Goal: Task Accomplishment & Management: Use online tool/utility

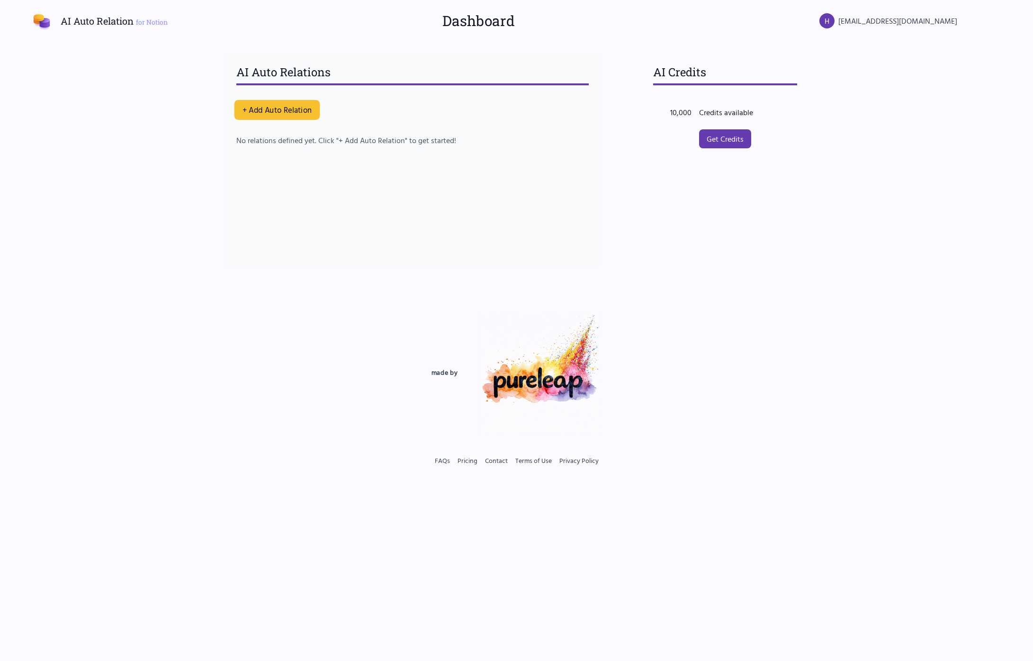
click at [287, 110] on button "+ Add Auto Relation" at bounding box center [277, 110] width 86 height 20
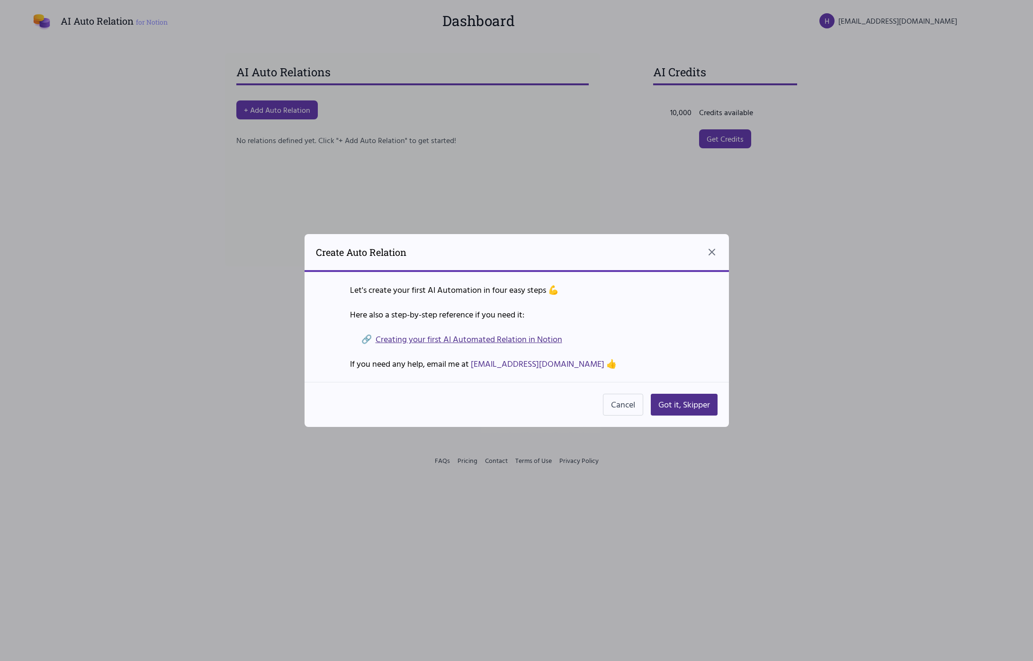
click at [538, 339] on link "Creating your first AI Automated Relation in Notion" at bounding box center [469, 338] width 187 height 13
click at [682, 408] on button "Got it, Skipper" at bounding box center [684, 405] width 67 height 22
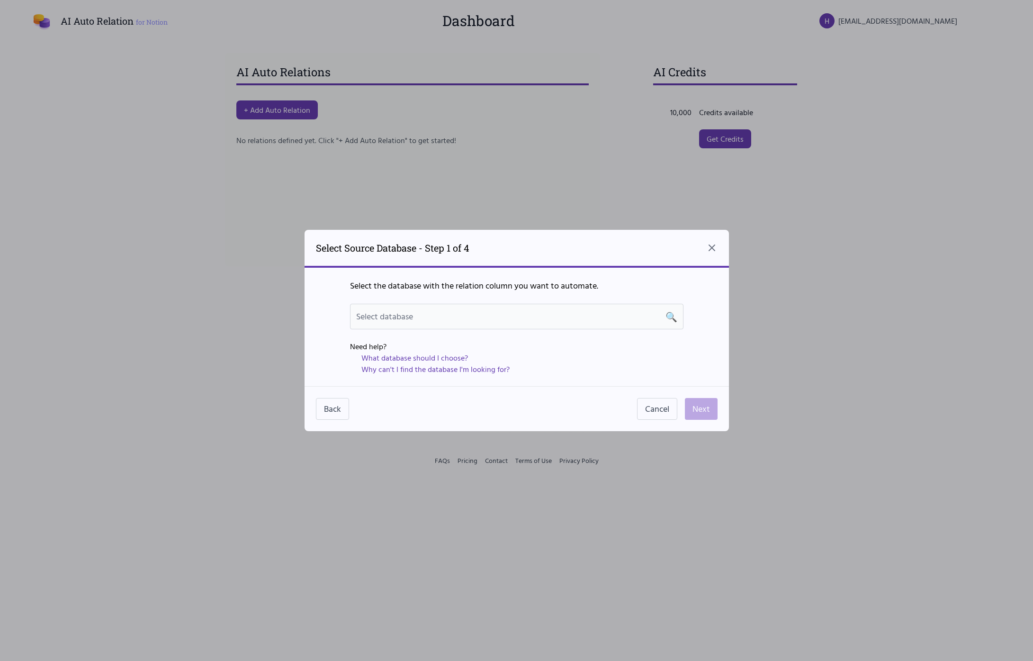
click at [527, 322] on div "Select database 🔍" at bounding box center [516, 316] width 321 height 13
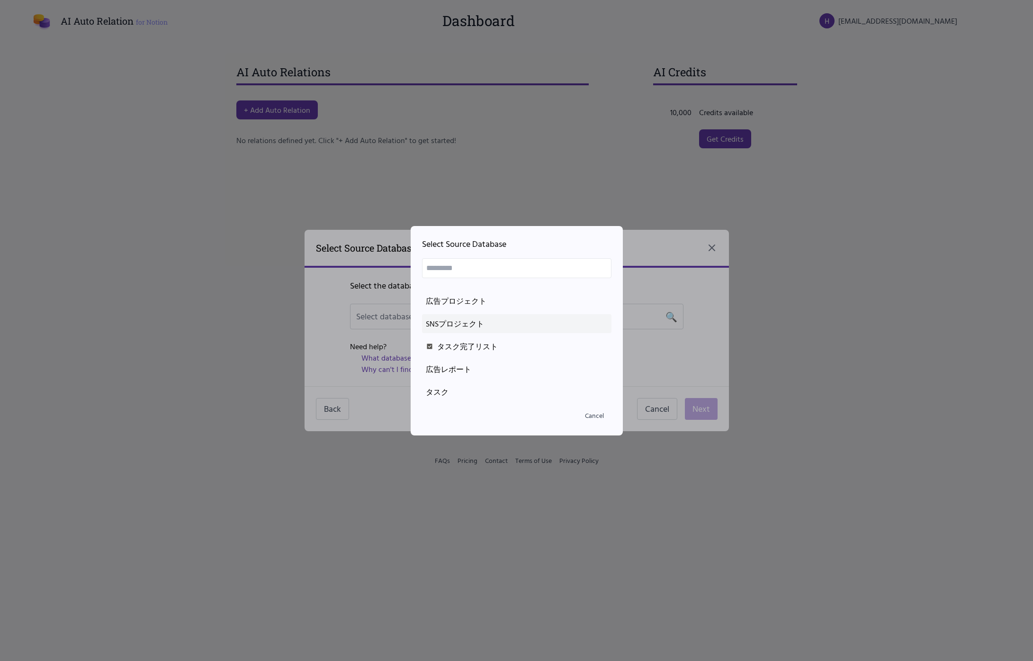
scroll to position [42, 0]
drag, startPoint x: 479, startPoint y: 358, endPoint x: 472, endPoint y: 353, distance: 9.2
click at [479, 358] on li "タスク" at bounding box center [516, 367] width 189 height 19
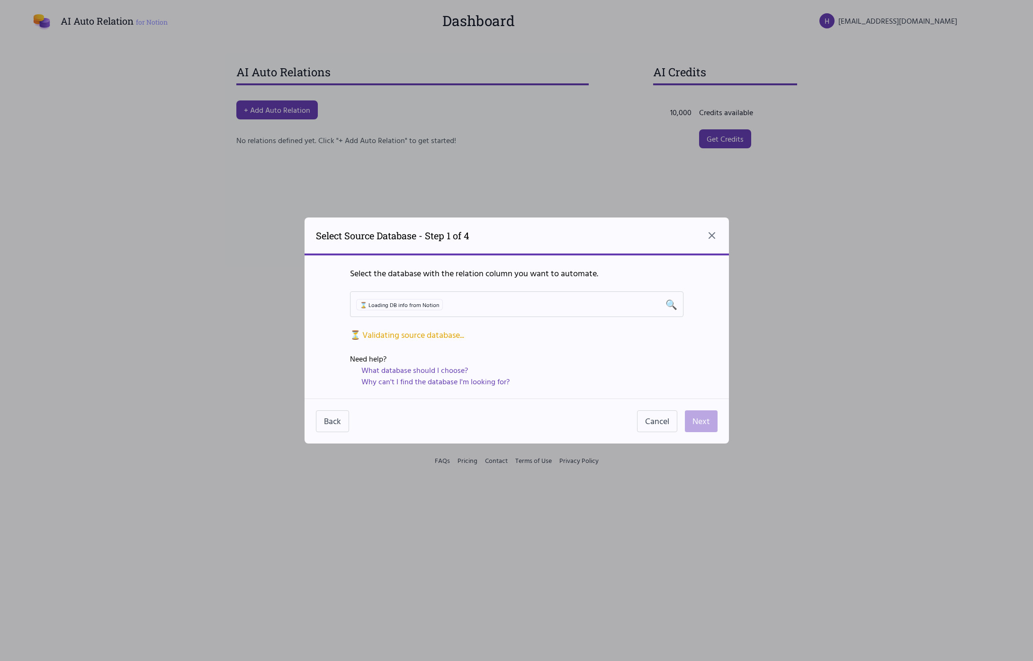
click at [673, 269] on p "Select the database with the relation column you want to automate." at bounding box center [516, 273] width 333 height 13
click at [550, 293] on div "タスク 🔍" at bounding box center [516, 304] width 333 height 26
click at [364, 303] on span "タスク" at bounding box center [368, 304] width 25 height 11
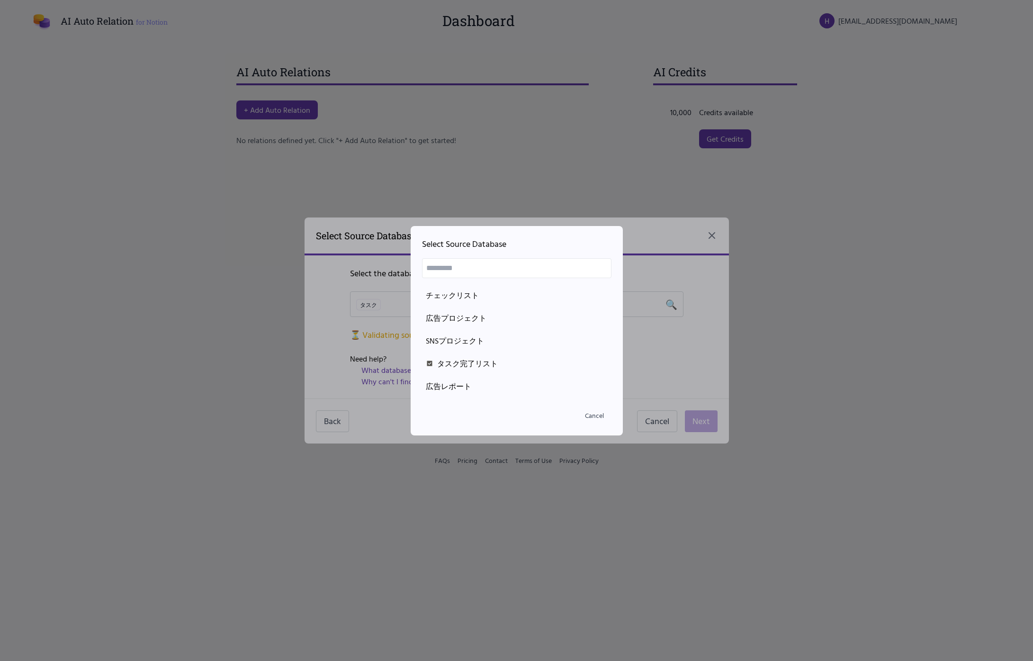
click at [335, 323] on div at bounding box center [516, 330] width 1033 height 661
click at [701, 373] on div at bounding box center [516, 330] width 1033 height 661
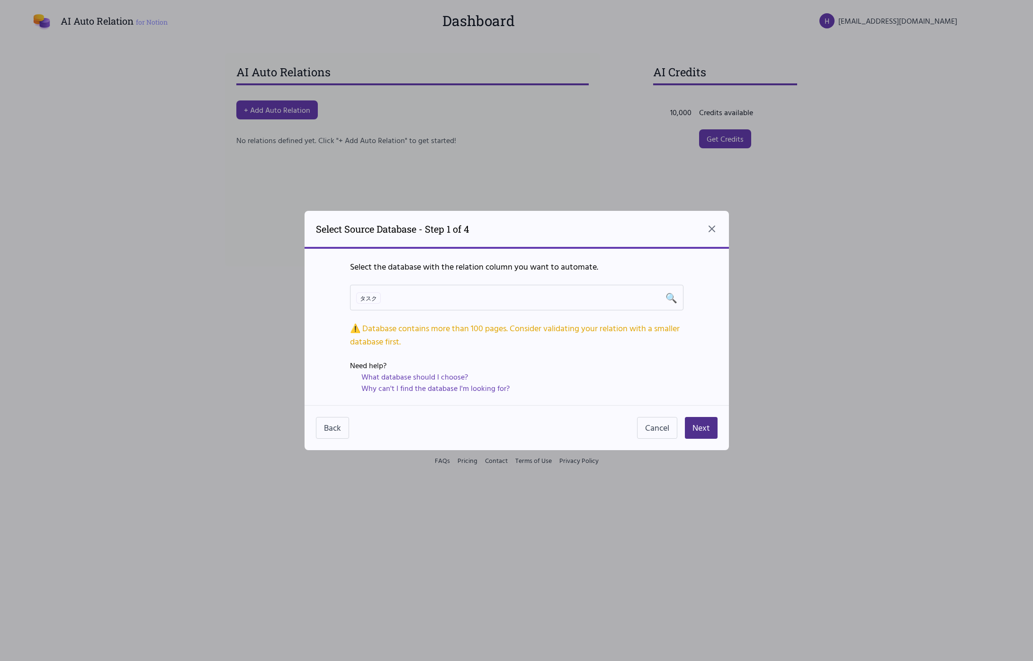
click at [412, 328] on div "⚠️ Database contains more than 100 pages. Consider validating your relation wit…" at bounding box center [516, 335] width 333 height 27
click at [701, 424] on button "Next" at bounding box center [701, 428] width 33 height 22
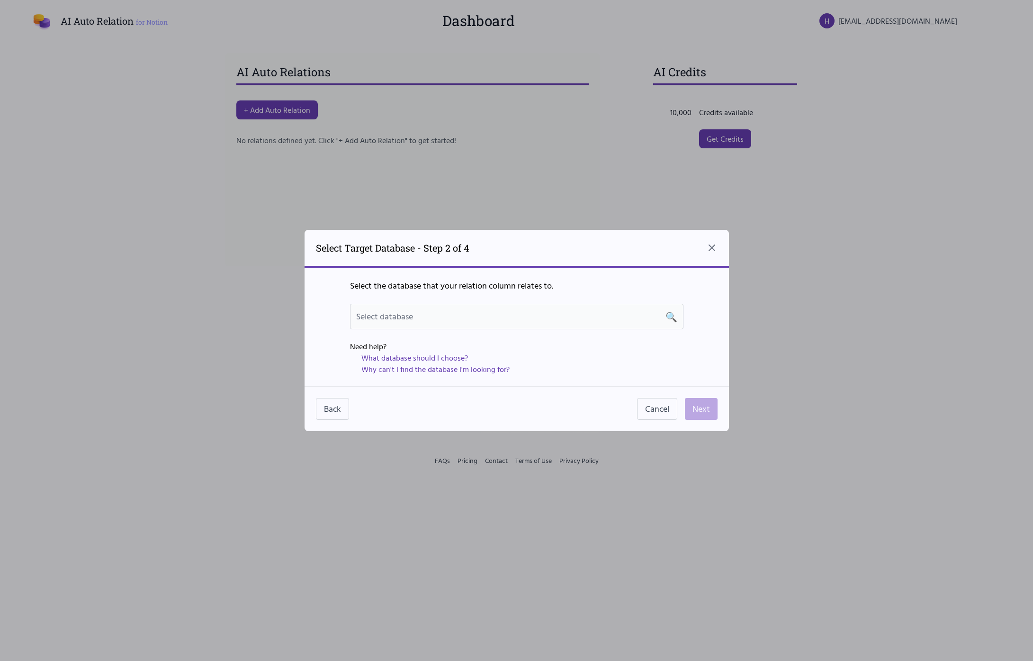
click at [408, 319] on span "Select database" at bounding box center [384, 316] width 57 height 13
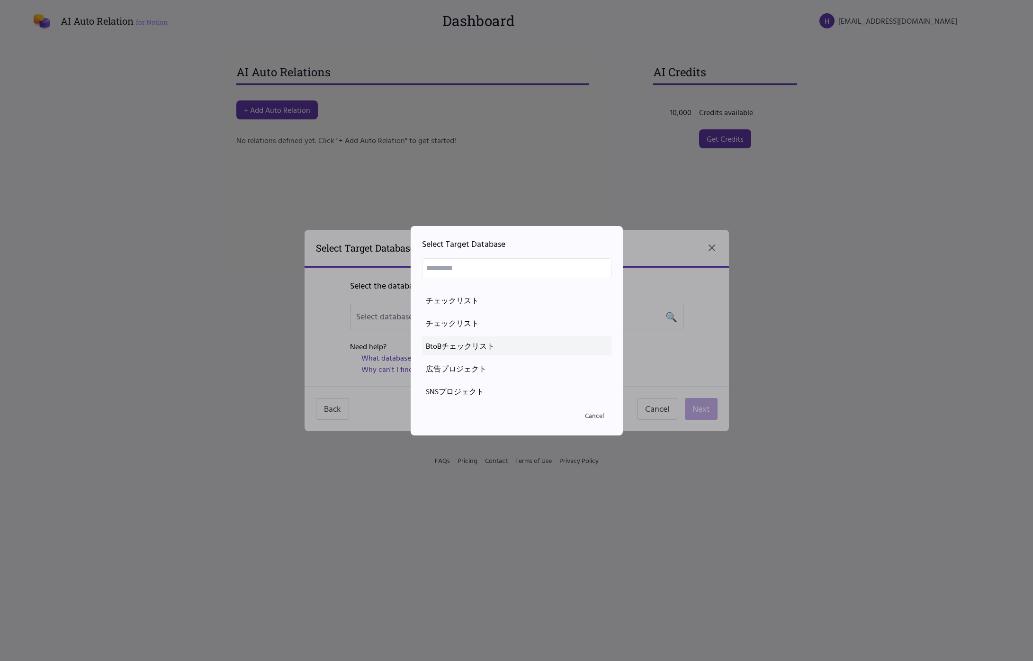
scroll to position [0, 0]
click at [318, 340] on div at bounding box center [516, 330] width 1033 height 661
click at [357, 311] on div at bounding box center [516, 330] width 1033 height 661
drag, startPoint x: 600, startPoint y: 412, endPoint x: 537, endPoint y: 414, distance: 62.6
click at [600, 412] on button "Cancel" at bounding box center [594, 415] width 34 height 17
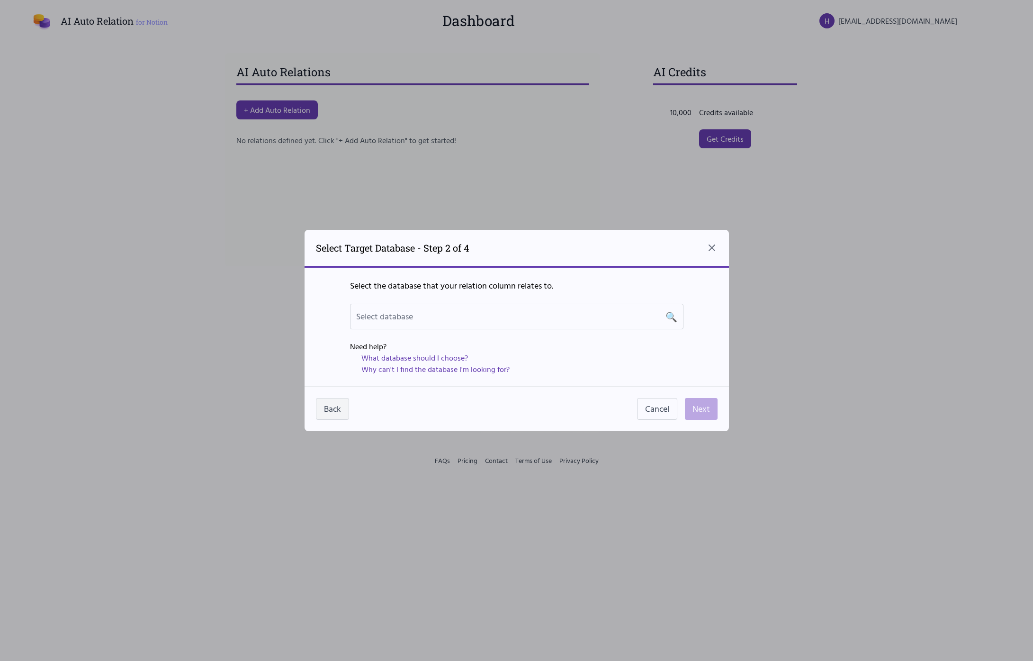
click at [325, 407] on button "Back" at bounding box center [332, 409] width 33 height 22
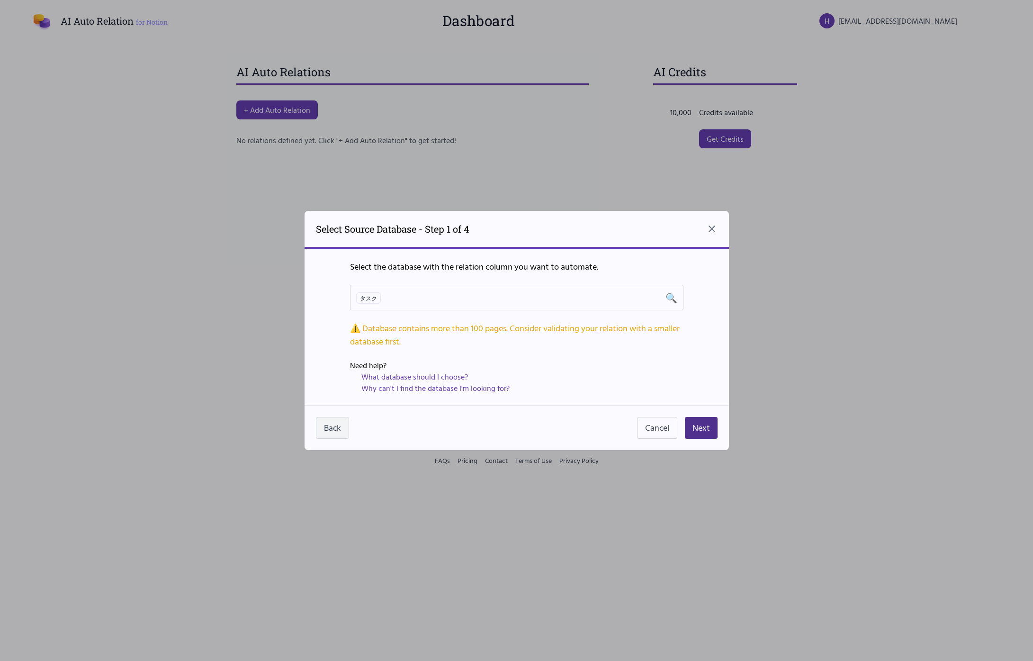
click at [329, 430] on button "Back" at bounding box center [332, 428] width 33 height 22
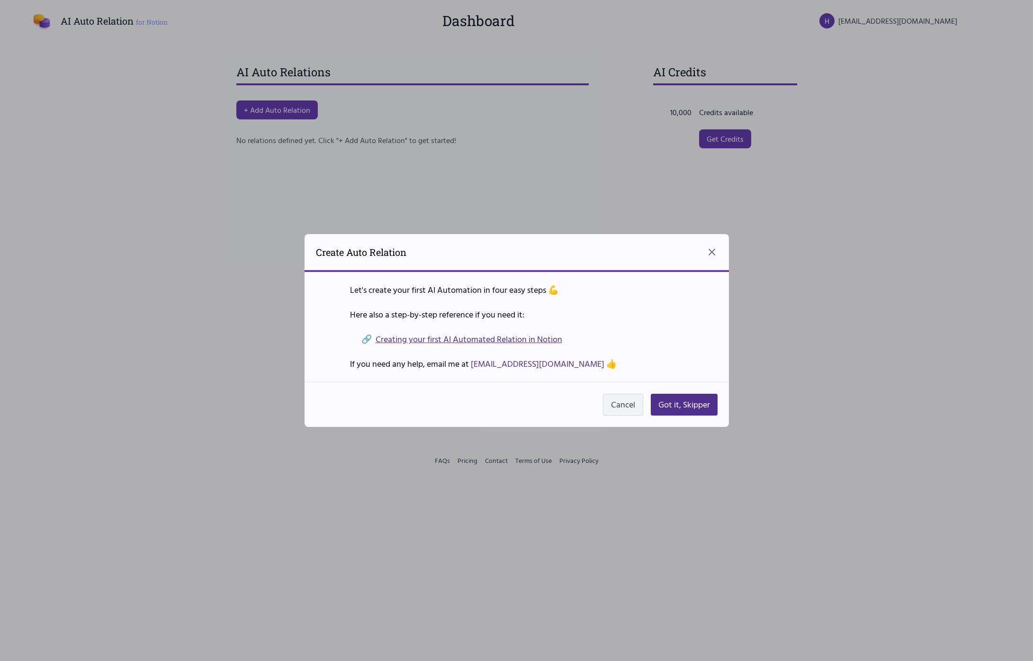
click at [627, 402] on button "Cancel" at bounding box center [623, 405] width 40 height 22
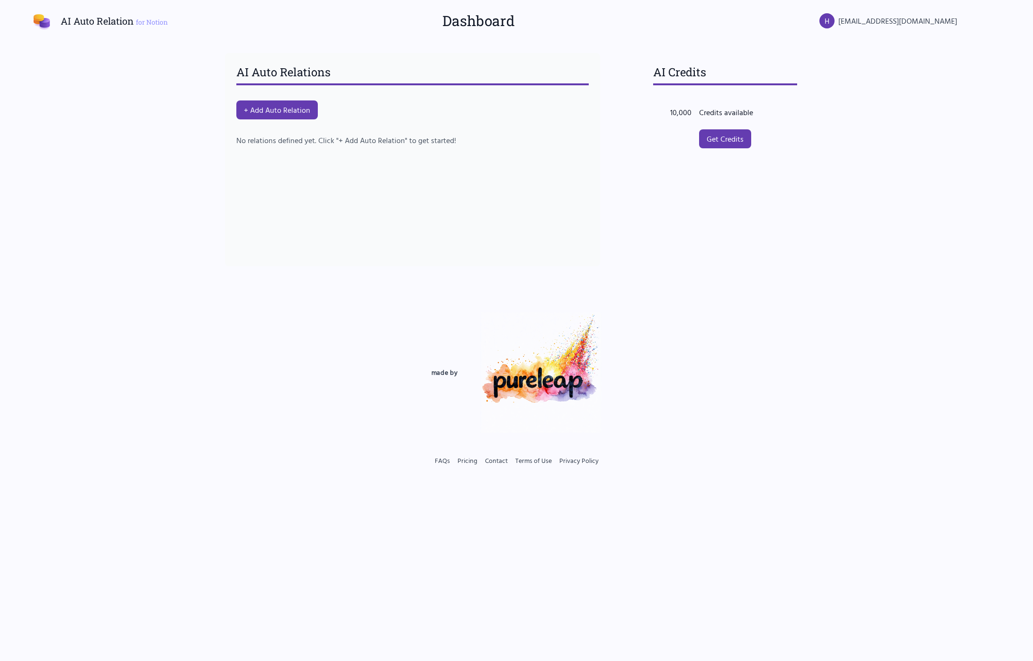
click at [551, 245] on div "AI Auto Relations + Add Auto Relation No relations defined yet. Click "+ Add Au…" at bounding box center [412, 159] width 375 height 213
click at [834, 25] on div "H" at bounding box center [826, 20] width 15 height 15
click at [935, 75] on button "Change Workspace" at bounding box center [915, 74] width 91 height 17
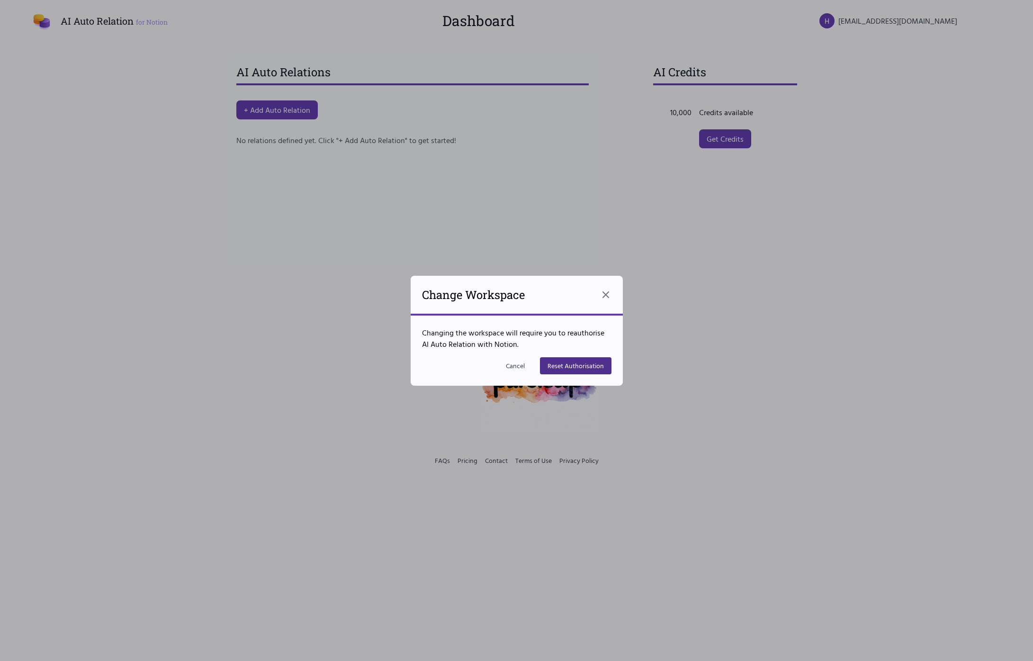
click at [833, 377] on div at bounding box center [516, 330] width 1033 height 661
drag, startPoint x: 605, startPoint y: 293, endPoint x: 865, endPoint y: 70, distance: 342.6
click at [605, 293] on icon at bounding box center [605, 294] width 11 height 11
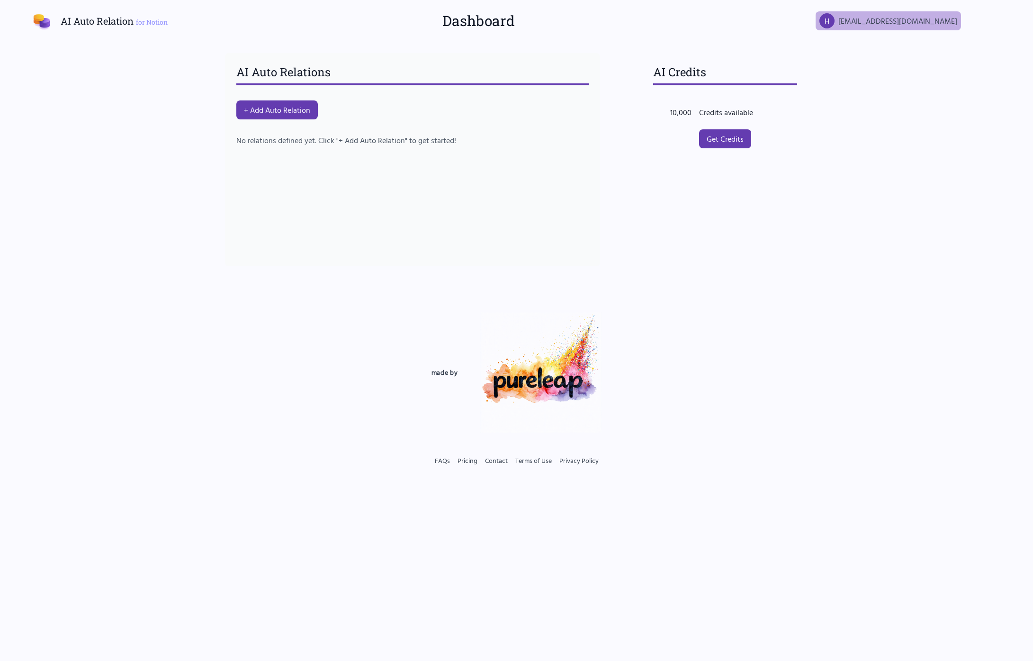
click at [925, 19] on span "[EMAIL_ADDRESS][DOMAIN_NAME]" at bounding box center [897, 20] width 119 height 11
click at [890, 58] on div "hb" at bounding box center [915, 59] width 91 height 13
click at [893, 76] on button "Change Workspace" at bounding box center [915, 74] width 91 height 17
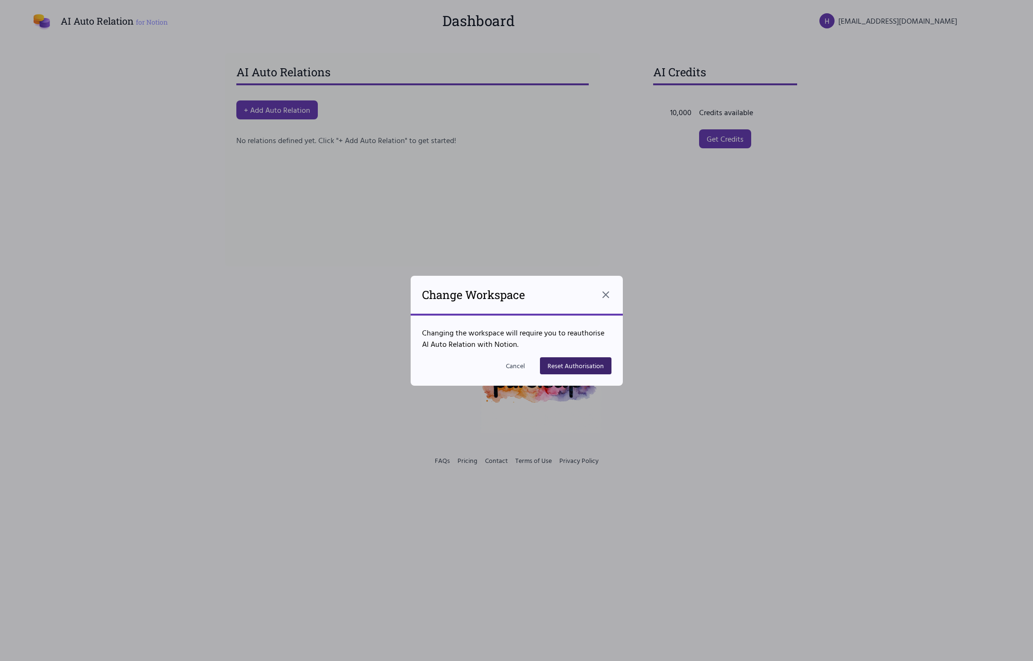
click at [574, 367] on button "Reset Authorisation" at bounding box center [576, 365] width 72 height 17
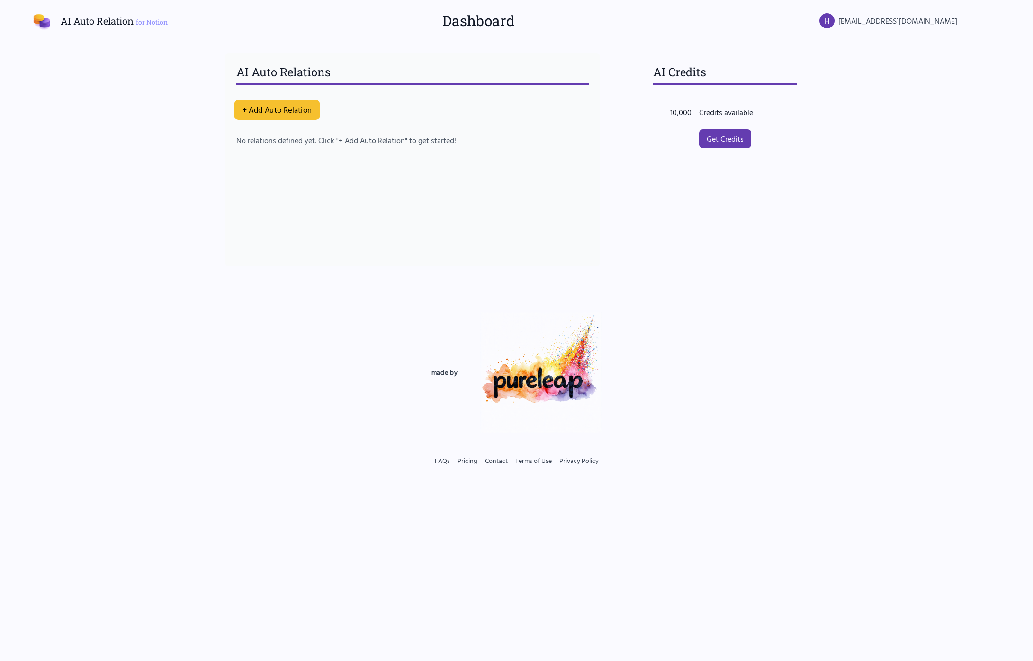
click at [279, 113] on button "+ Add Auto Relation" at bounding box center [277, 110] width 86 height 20
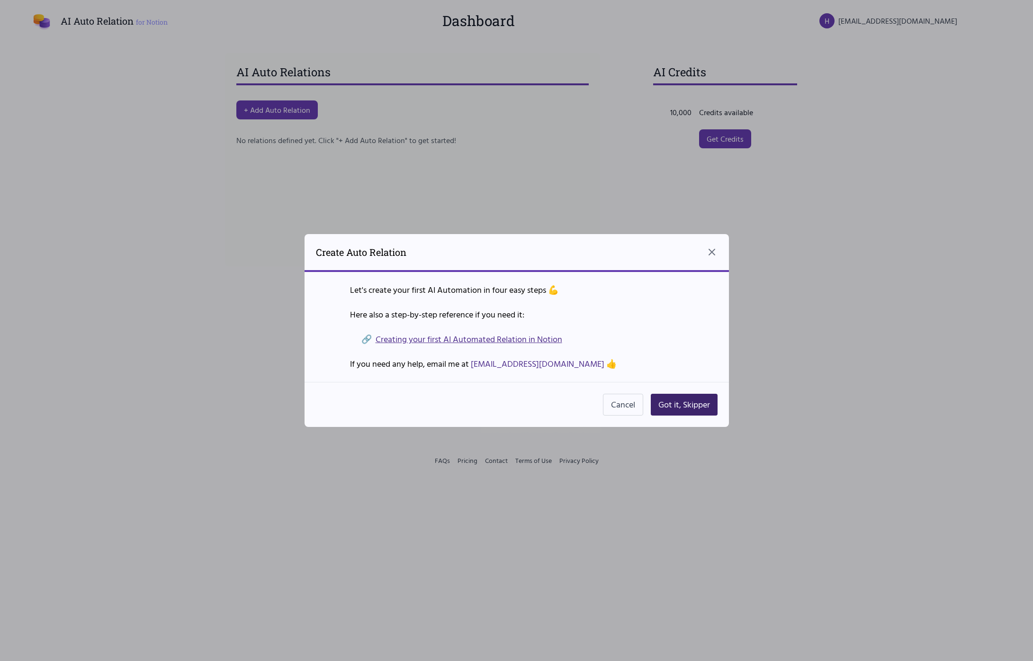
click at [664, 406] on button "Got it, Skipper" at bounding box center [684, 405] width 67 height 22
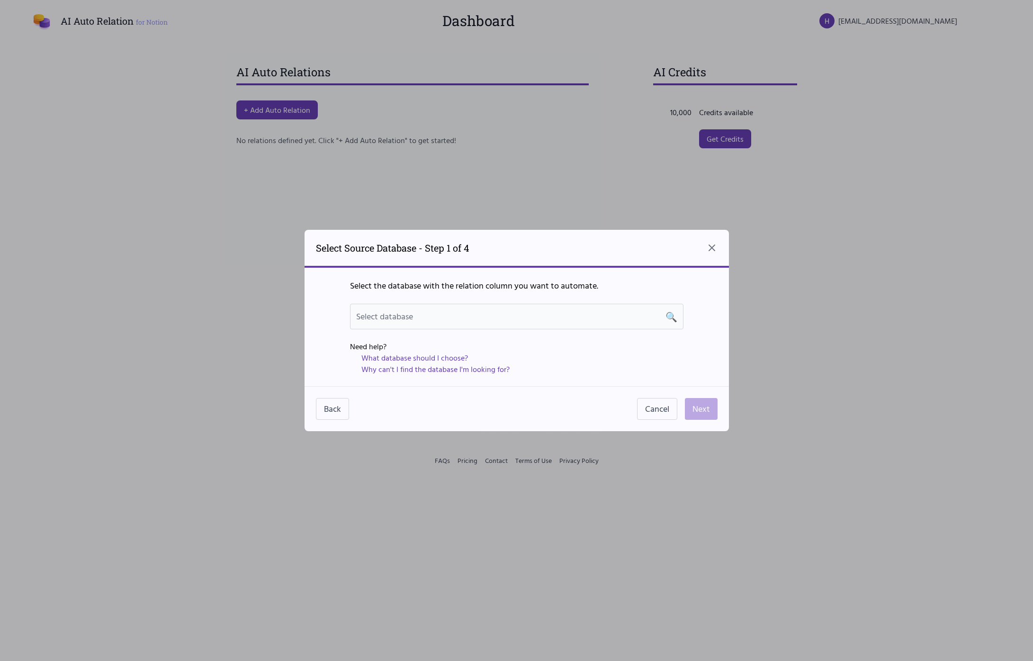
click at [388, 320] on span "Select database" at bounding box center [384, 316] width 57 height 13
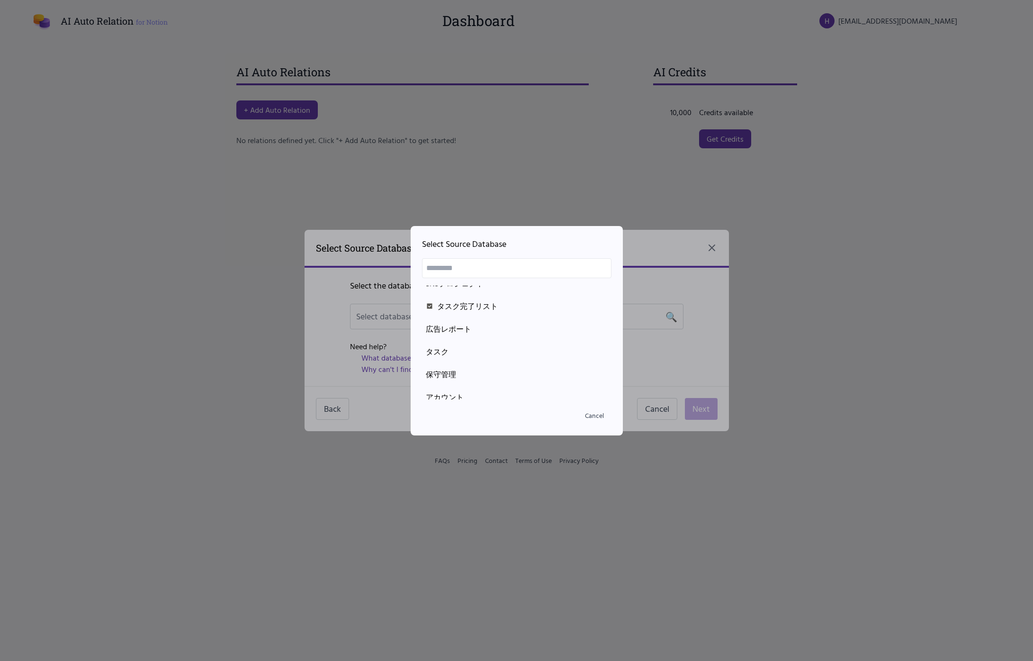
scroll to position [246, 0]
click at [468, 343] on div "タスク" at bounding box center [517, 344] width 182 height 11
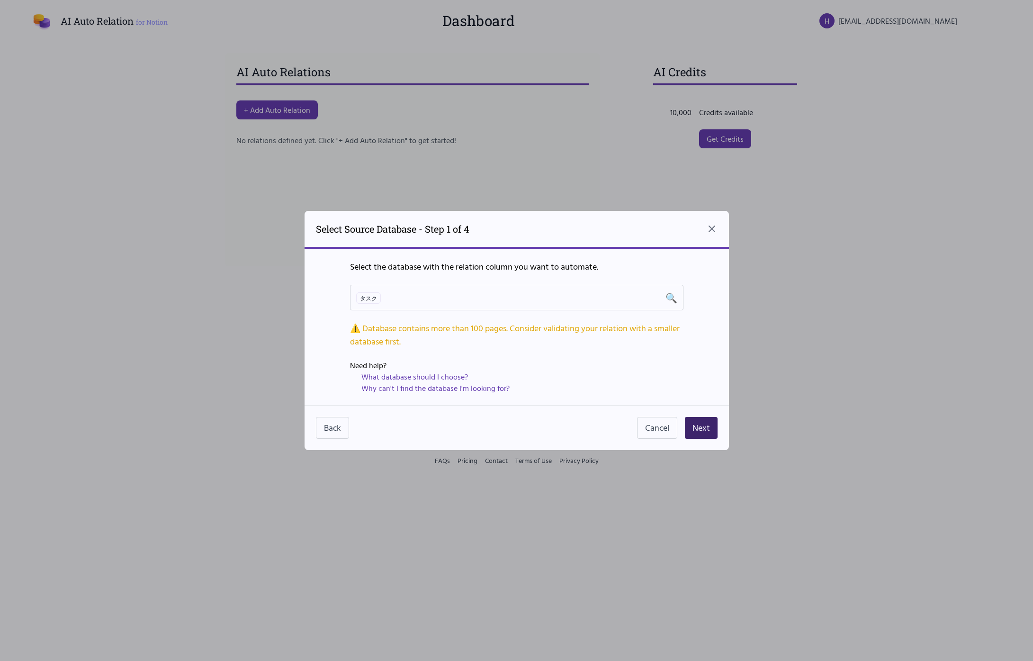
click at [706, 430] on button "Next" at bounding box center [701, 428] width 33 height 22
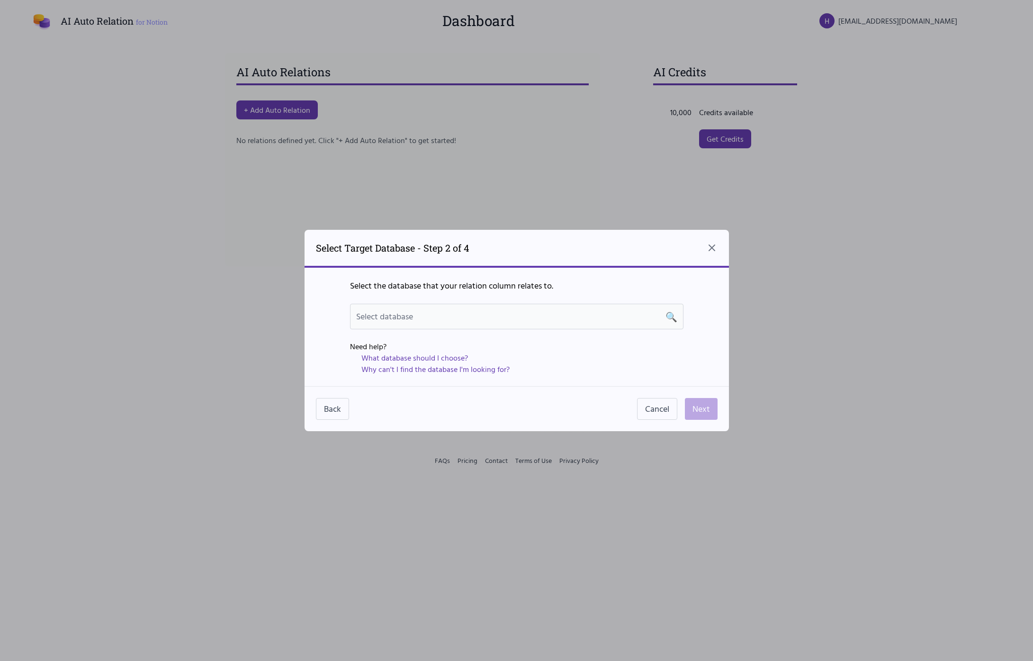
click at [495, 315] on div "Select database 🔍" at bounding box center [516, 316] width 321 height 13
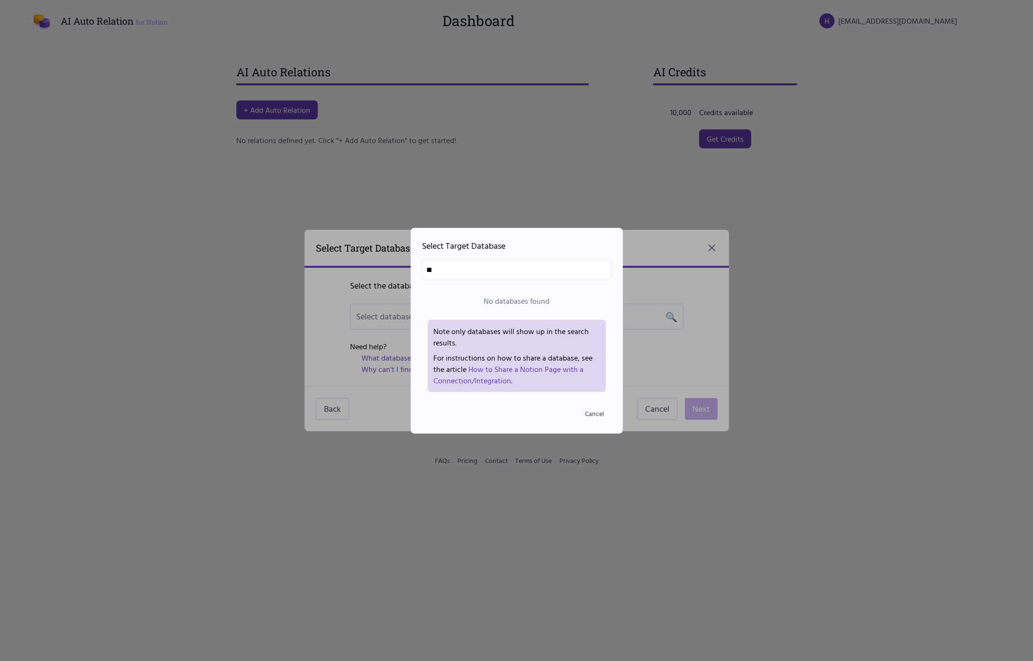
type input "*"
type input "******"
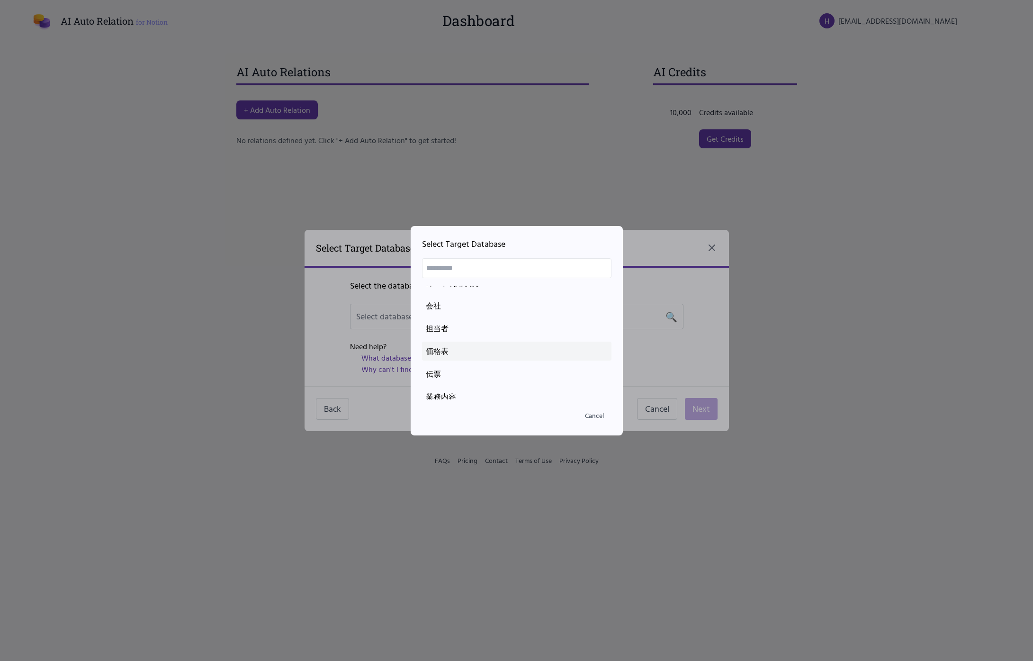
scroll to position [171, 0]
click at [471, 298] on li "会社" at bounding box center [516, 305] width 189 height 19
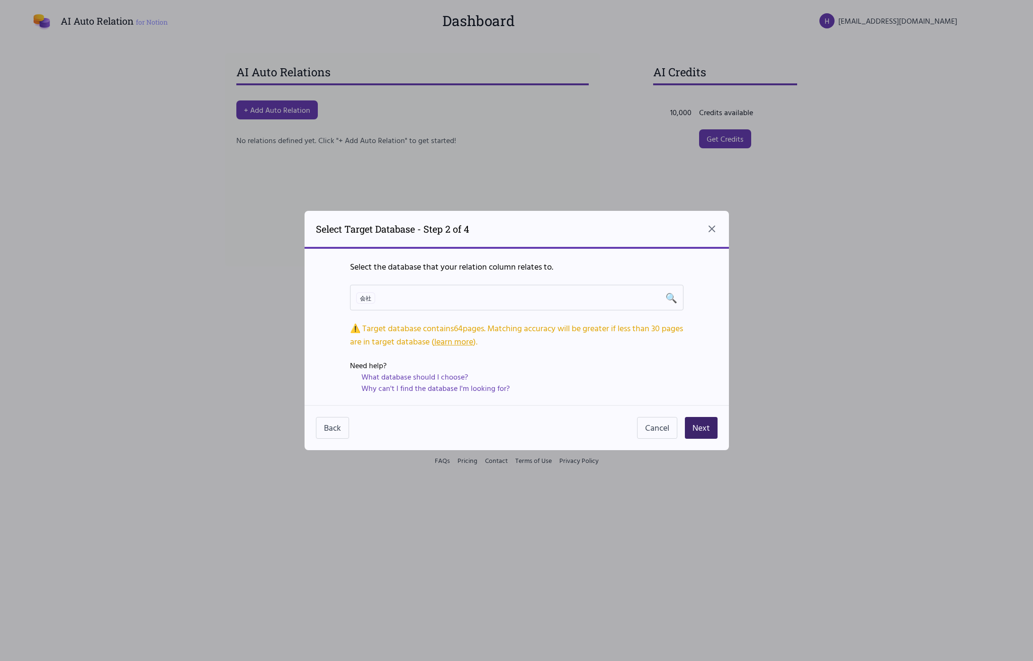
click at [707, 423] on button "Next" at bounding box center [701, 428] width 33 height 22
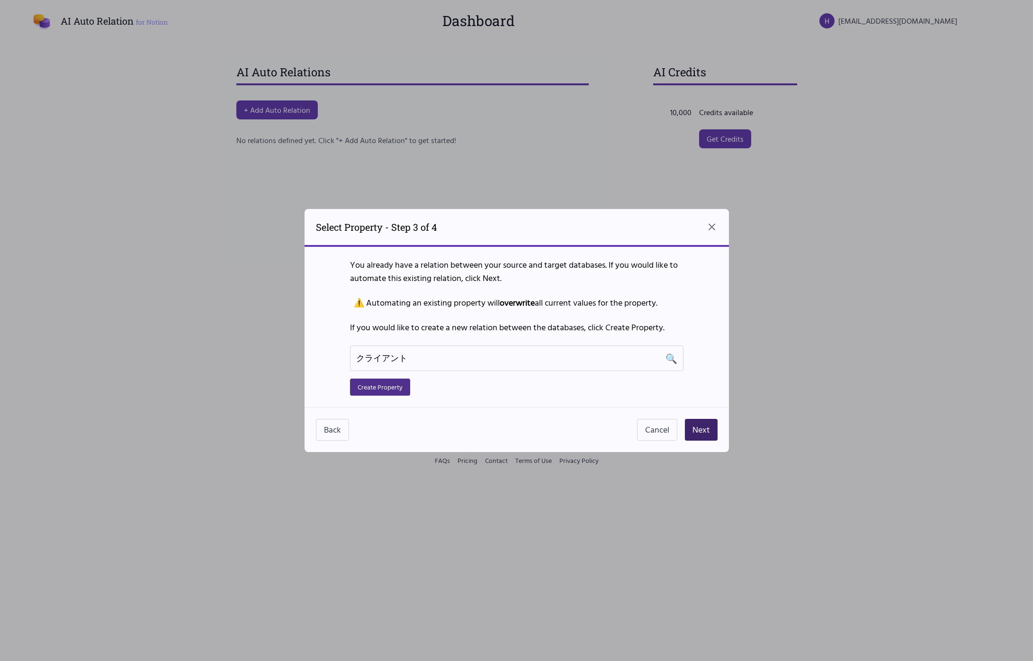
click at [704, 434] on button "Next" at bounding box center [701, 430] width 33 height 22
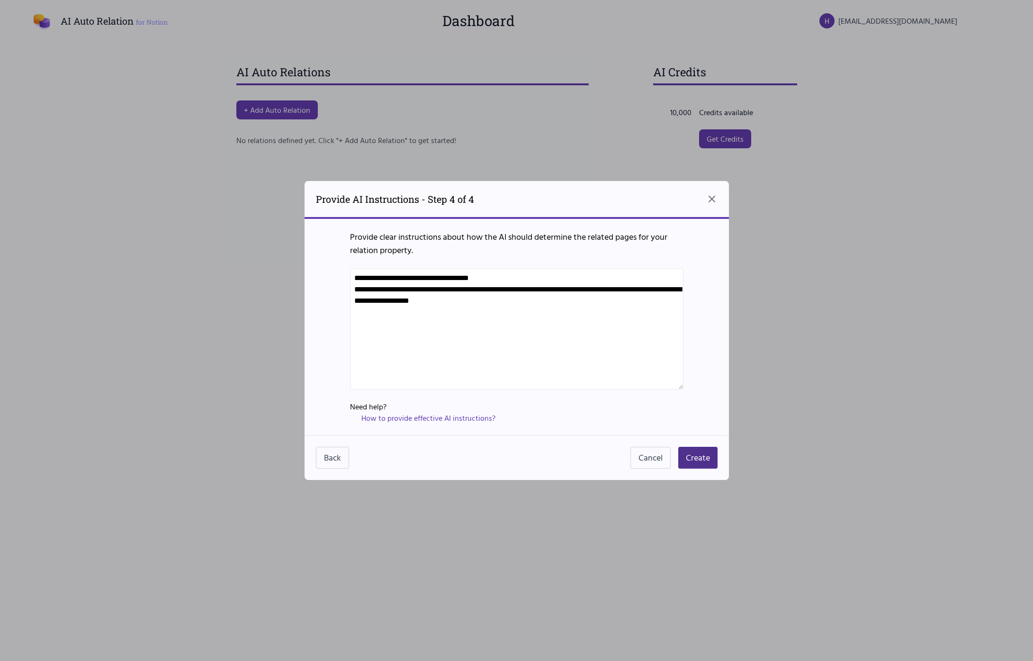
click at [537, 301] on textarea "**********" at bounding box center [516, 328] width 333 height 121
click at [382, 416] on link "How to provide effective AI instructions?" at bounding box center [428, 417] width 134 height 11
drag, startPoint x: 676, startPoint y: 302, endPoint x: 194, endPoint y: 169, distance: 500.0
click at [356, 261] on div "**********" at bounding box center [516, 327] width 424 height 216
click at [446, 312] on textarea "**********" at bounding box center [516, 328] width 333 height 121
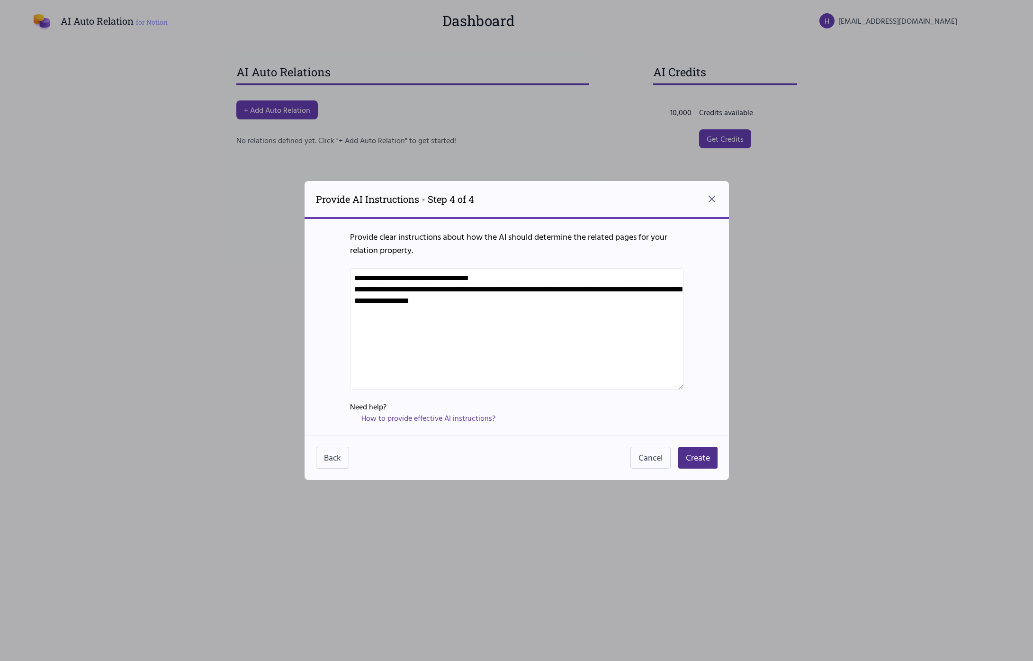
drag, startPoint x: 434, startPoint y: 338, endPoint x: 413, endPoint y: 349, distance: 23.5
click at [433, 338] on textarea "**********" at bounding box center [516, 328] width 333 height 121
drag, startPoint x: 412, startPoint y: 349, endPoint x: 327, endPoint y: 277, distance: 111.2
click at [329, 277] on div "**********" at bounding box center [516, 327] width 424 height 216
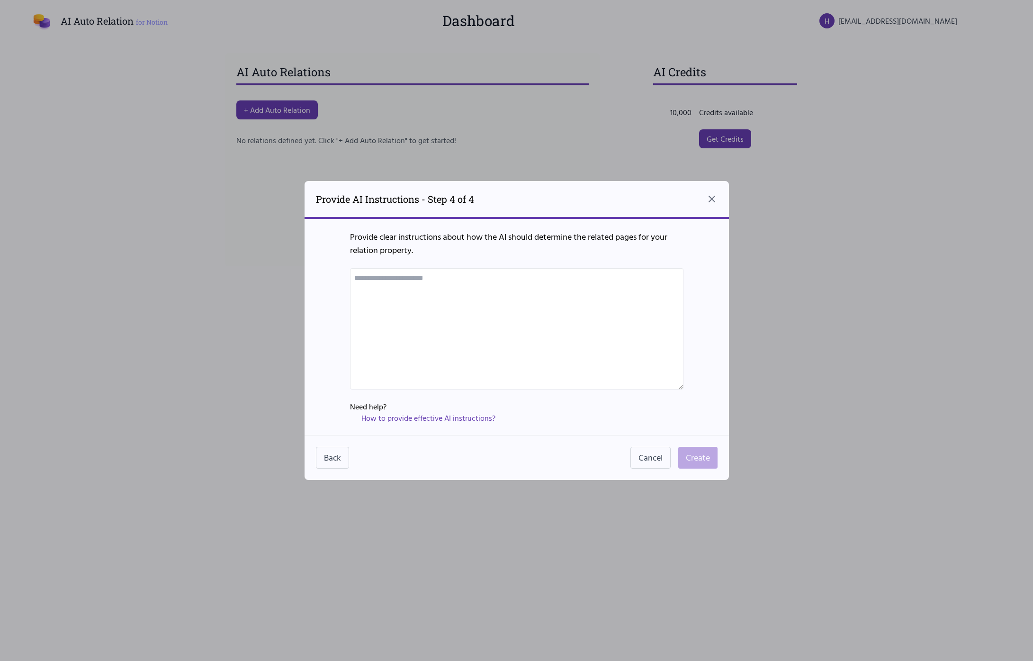
paste textarea "**********"
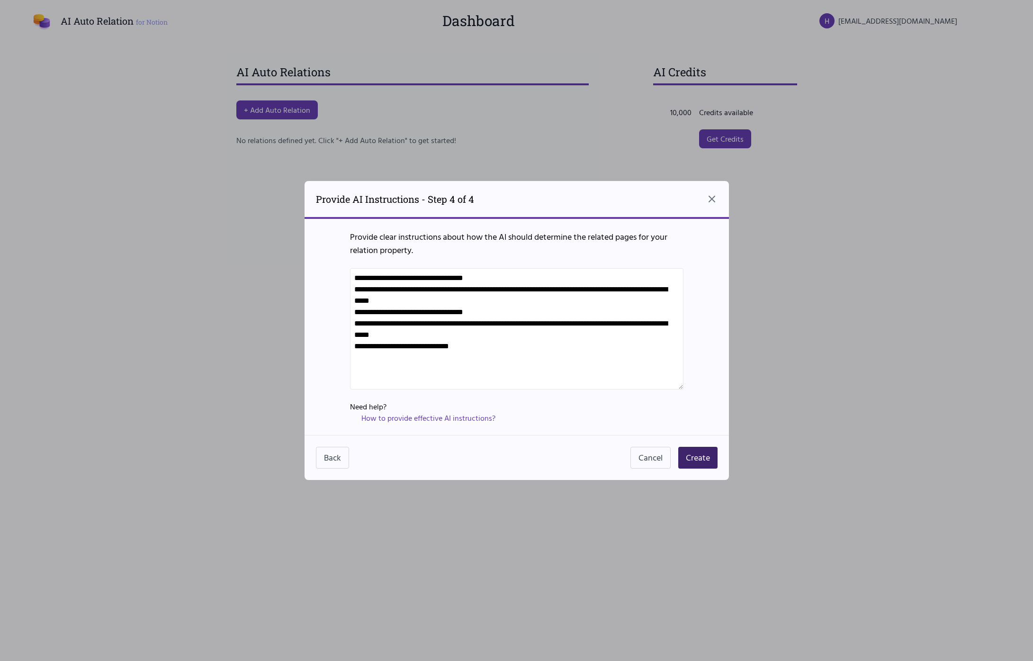
type textarea "**********"
click at [709, 459] on button "Create" at bounding box center [697, 458] width 39 height 22
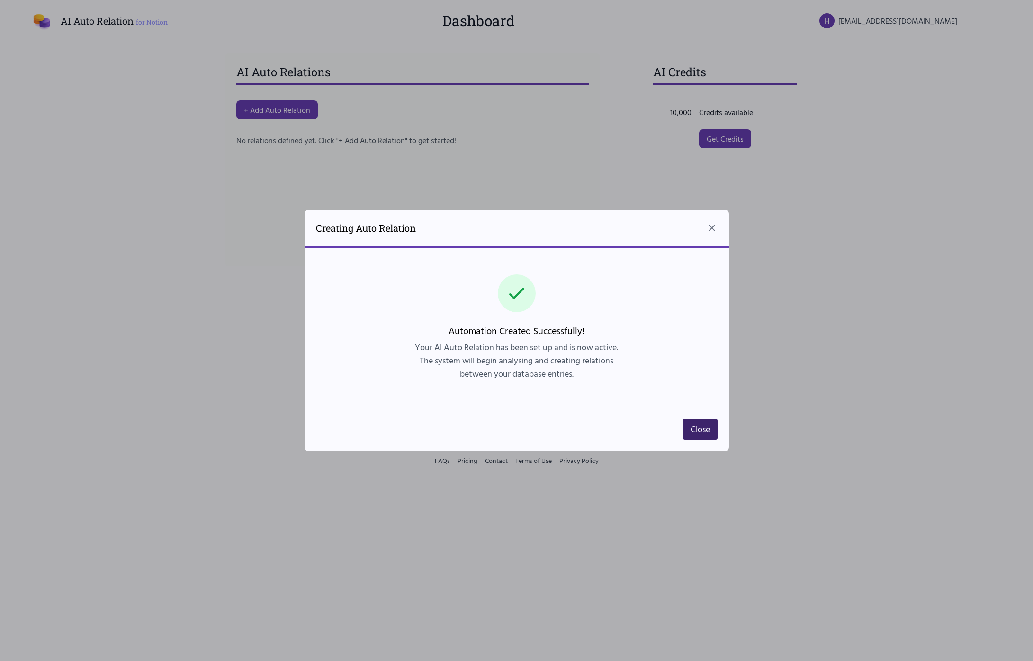
click at [709, 426] on button "Close" at bounding box center [700, 429] width 35 height 21
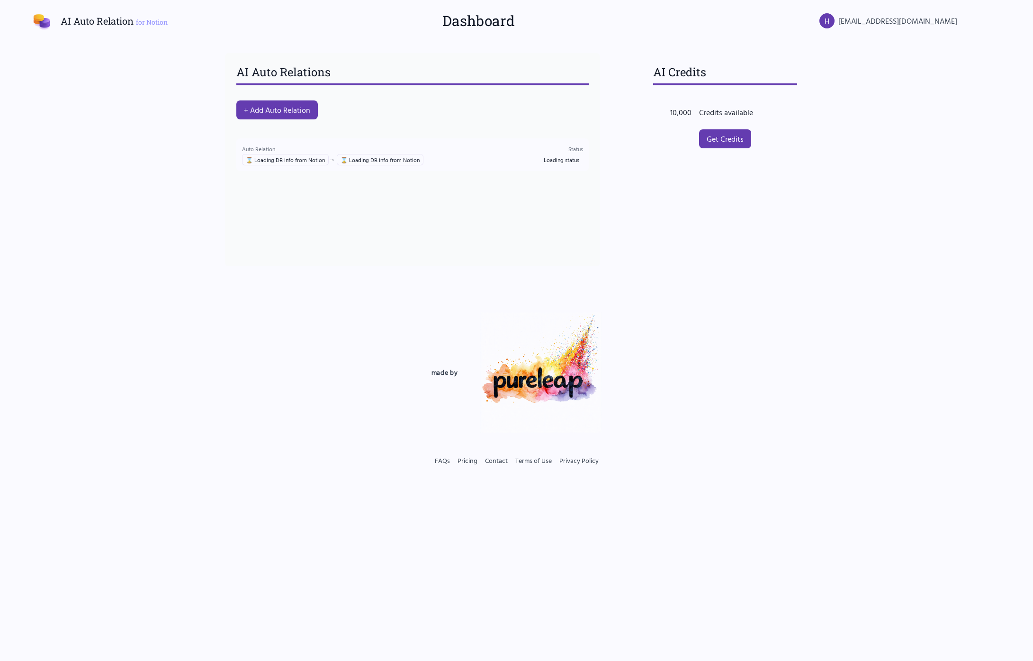
click at [456, 236] on div "AI Auto Relations + Add Auto Relation Auto Relation ⌛ Loading DB info from Noti…" at bounding box center [412, 159] width 375 height 213
click at [433, 244] on div "AI Auto Relations + Add Auto Relation Auto Relation タスク → 会社 Status Initializing" at bounding box center [412, 159] width 375 height 213
click at [716, 144] on link "Get Credits" at bounding box center [725, 139] width 55 height 20
